Goal: Task Accomplishment & Management: Manage account settings

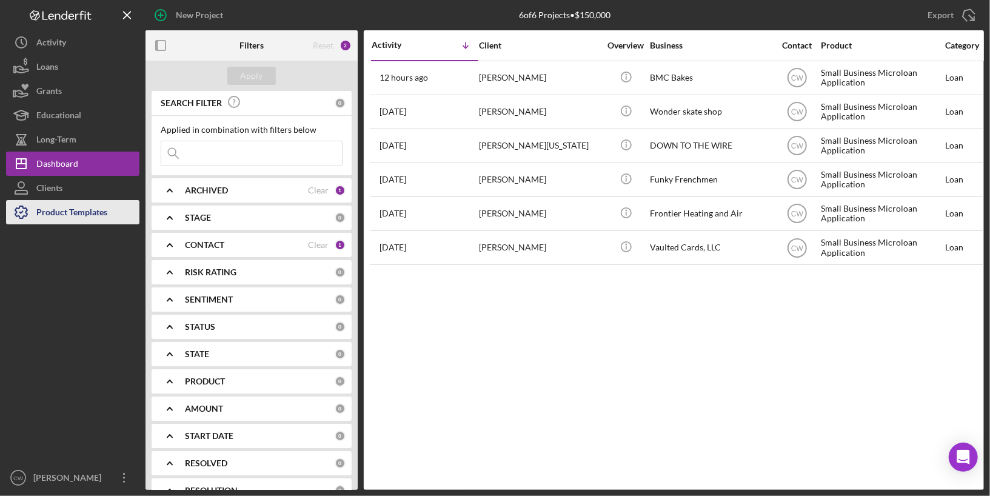
click at [51, 218] on div "Product Templates" at bounding box center [71, 213] width 71 height 27
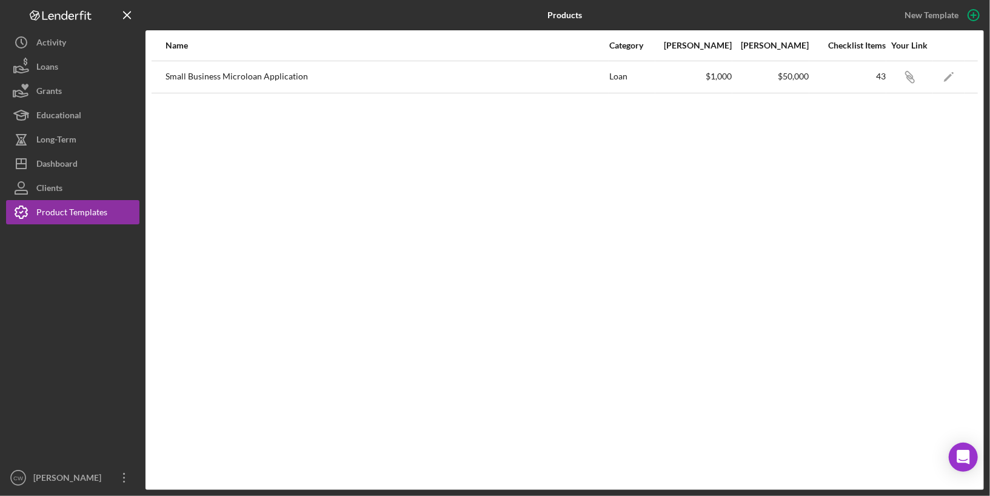
click at [330, 82] on div "Small Business Microloan Application" at bounding box center [386, 77] width 443 height 30
click at [277, 81] on div "Small Business Microloan Application" at bounding box center [386, 77] width 443 height 30
click at [273, 75] on div "Small Business Microloan Application" at bounding box center [386, 77] width 443 height 30
click at [78, 49] on button "Icon/History Activity" at bounding box center [72, 42] width 133 height 24
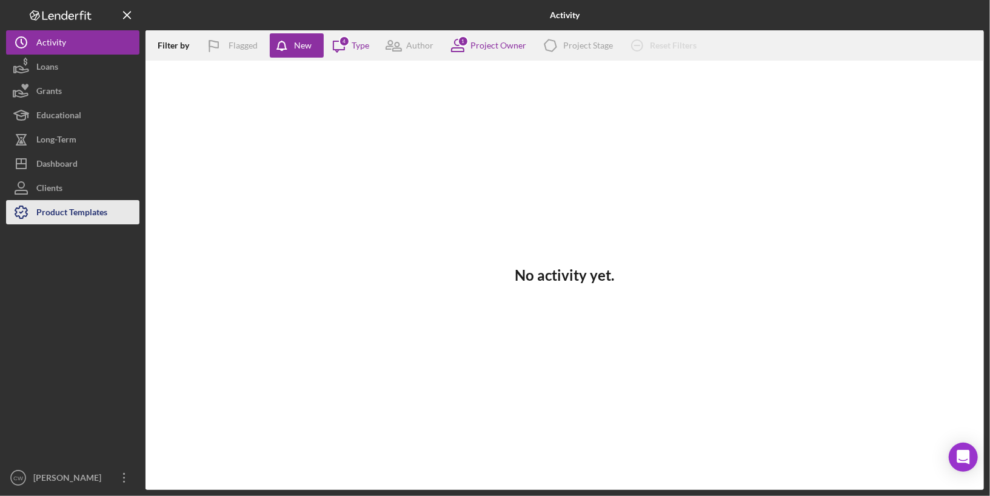
click at [61, 215] on div "Product Templates" at bounding box center [71, 213] width 71 height 27
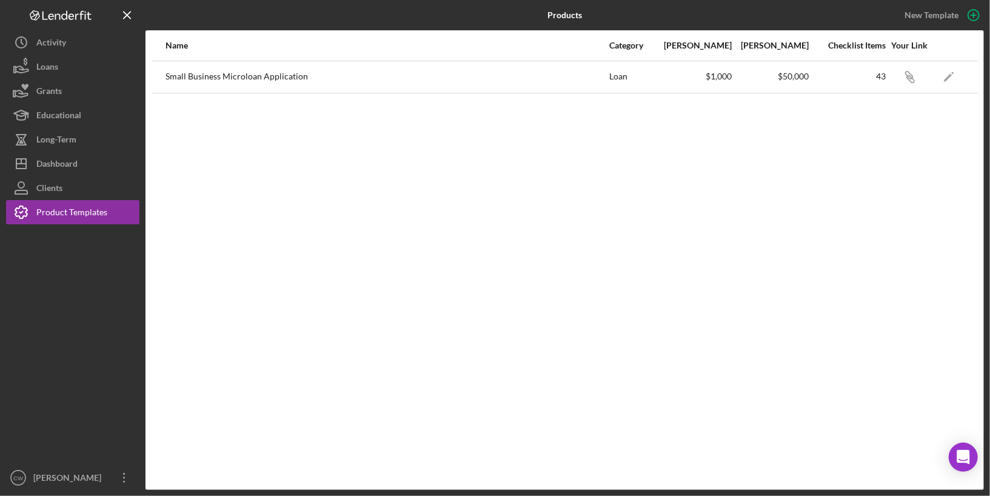
click at [304, 79] on div "Small Business Microloan Application" at bounding box center [386, 77] width 443 height 30
click at [618, 78] on div "Loan" at bounding box center [631, 77] width 45 height 30
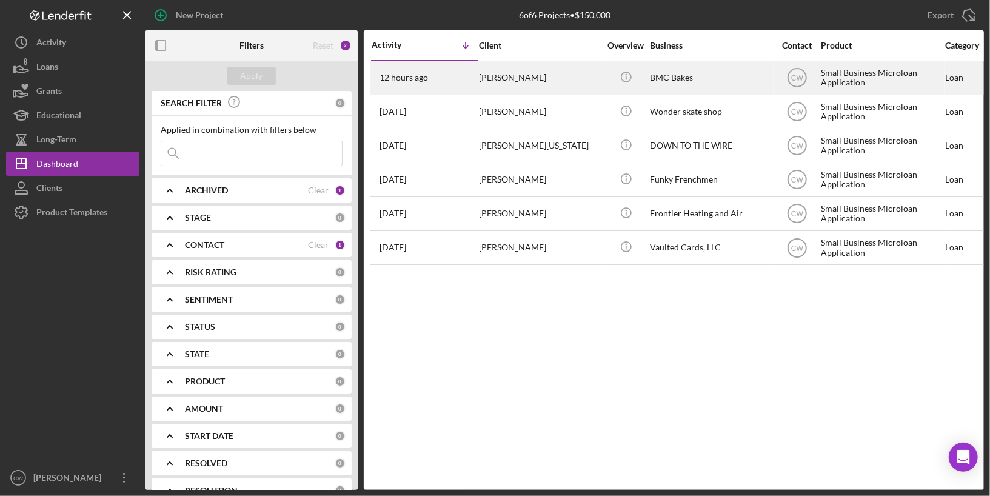
click at [694, 79] on div "BMC Bakes" at bounding box center [710, 78] width 121 height 32
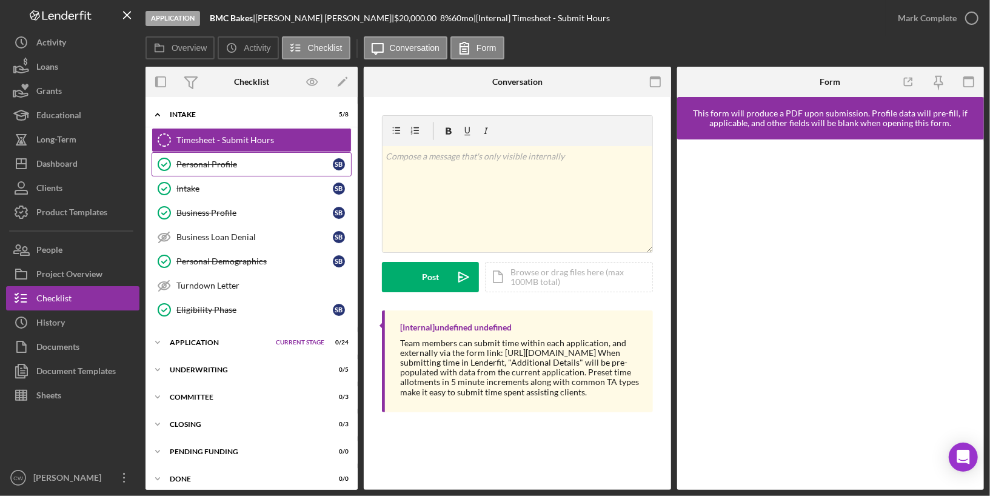
click at [255, 168] on link "Personal Profile Personal Profile S B" at bounding box center [252, 164] width 200 height 24
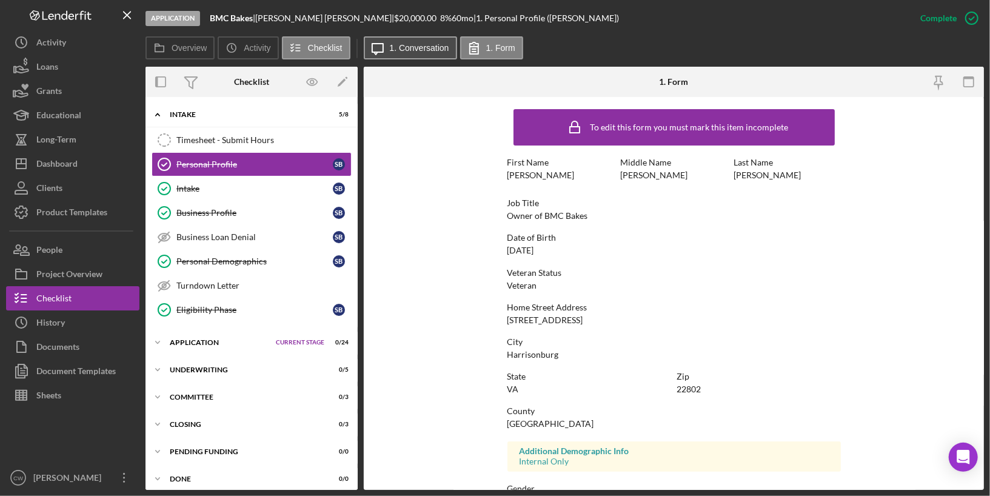
click at [383, 44] on icon "Icon/Message" at bounding box center [378, 48] width 30 height 30
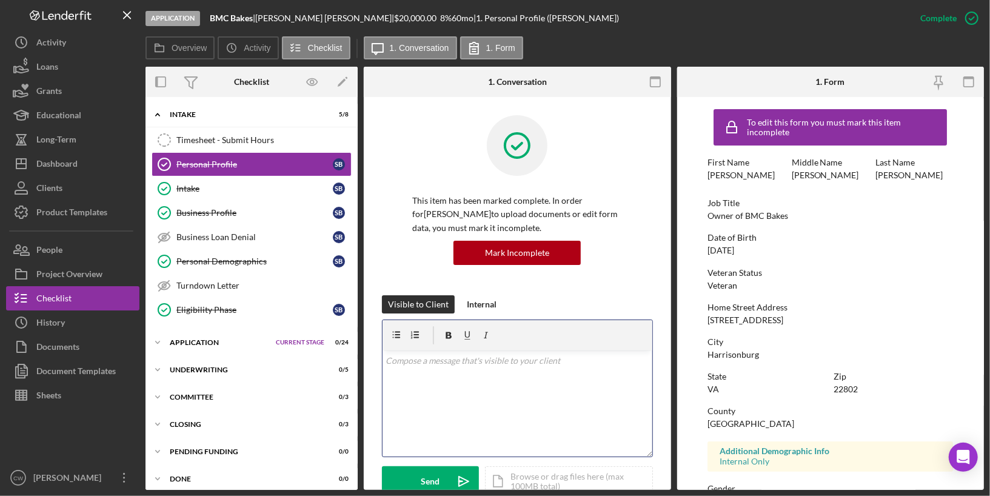
click at [453, 402] on div "v Color teal Color pink Remove color Add row above Add row below Add column bef…" at bounding box center [518, 403] width 270 height 106
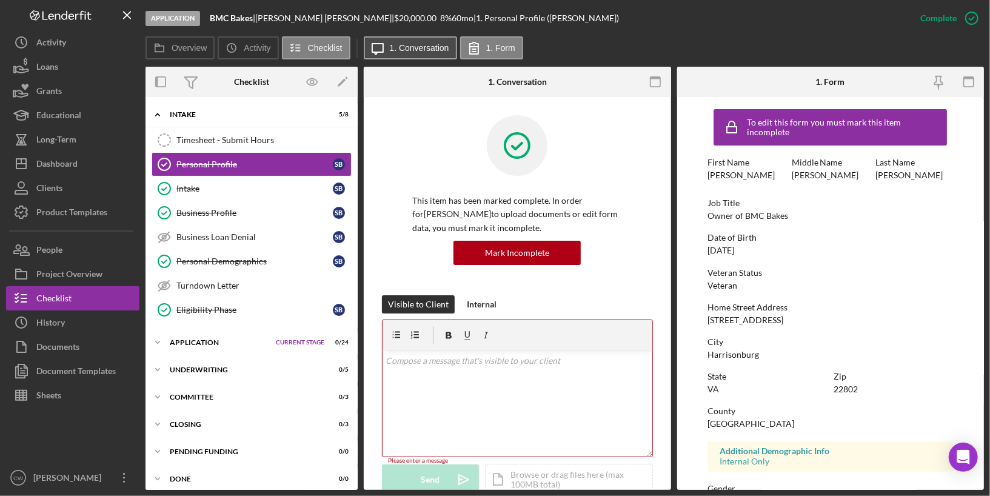
click at [410, 39] on button "Icon/Message 1. Conversation" at bounding box center [410, 47] width 93 height 23
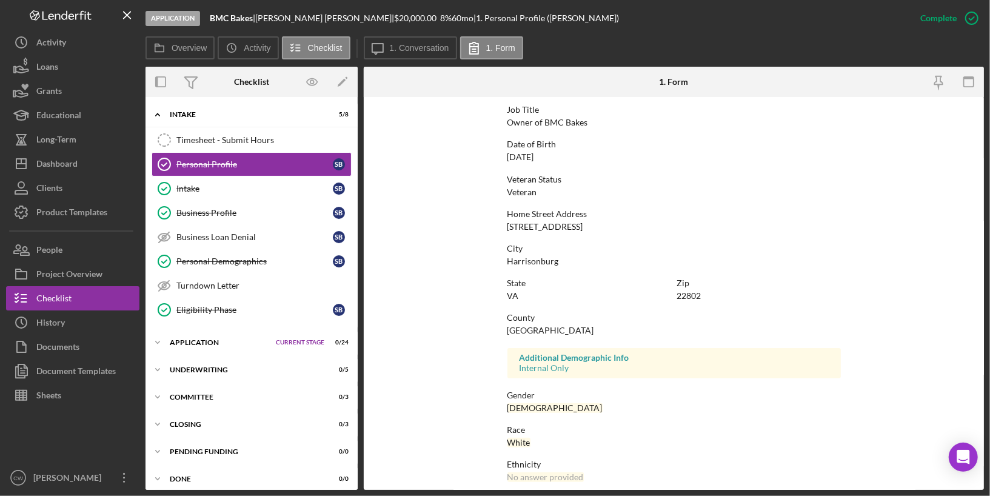
scroll to position [92, 0]
click at [248, 188] on div "Intake" at bounding box center [254, 189] width 156 height 10
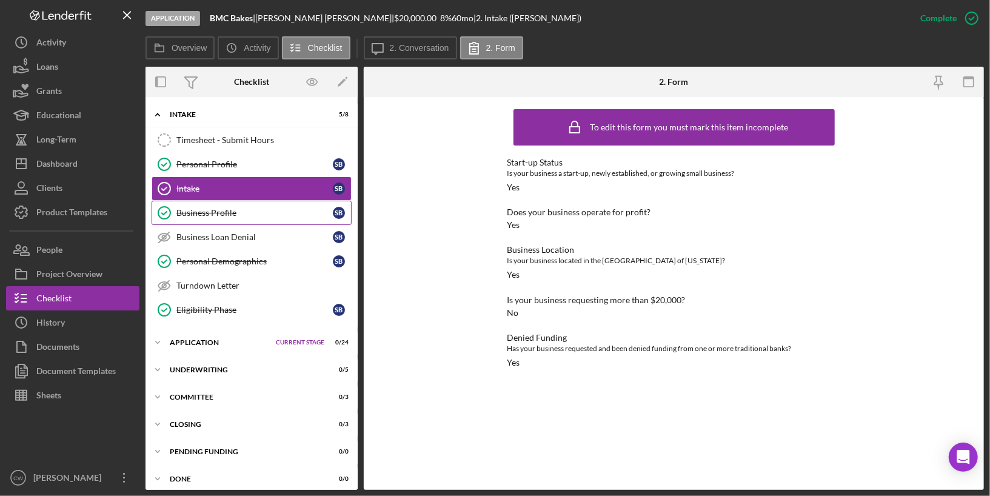
click at [316, 214] on div "Business Profile" at bounding box center [254, 213] width 156 height 10
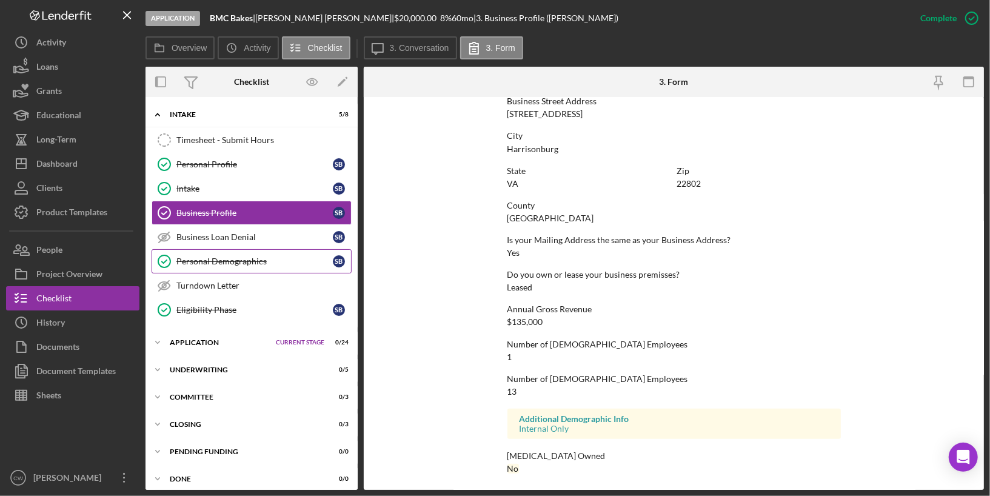
scroll to position [3, 0]
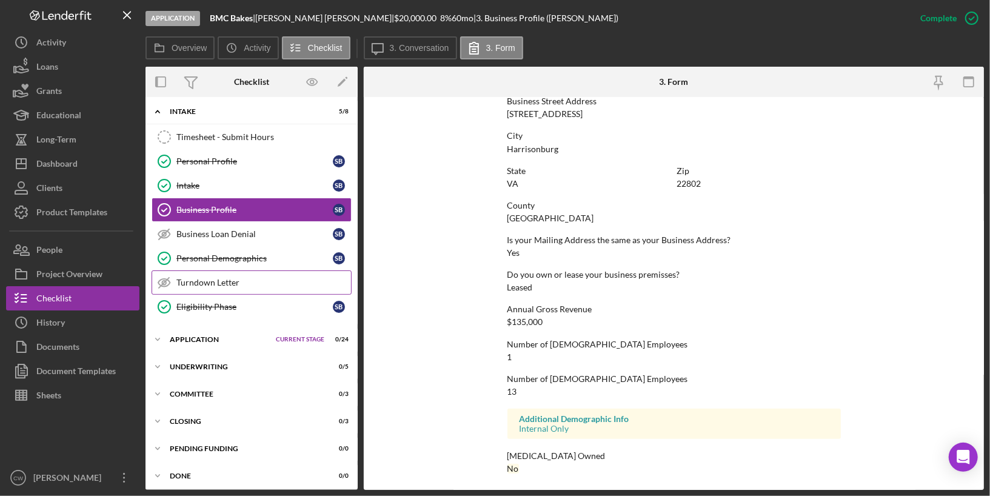
click at [228, 279] on div "Turndown Letter" at bounding box center [263, 283] width 175 height 10
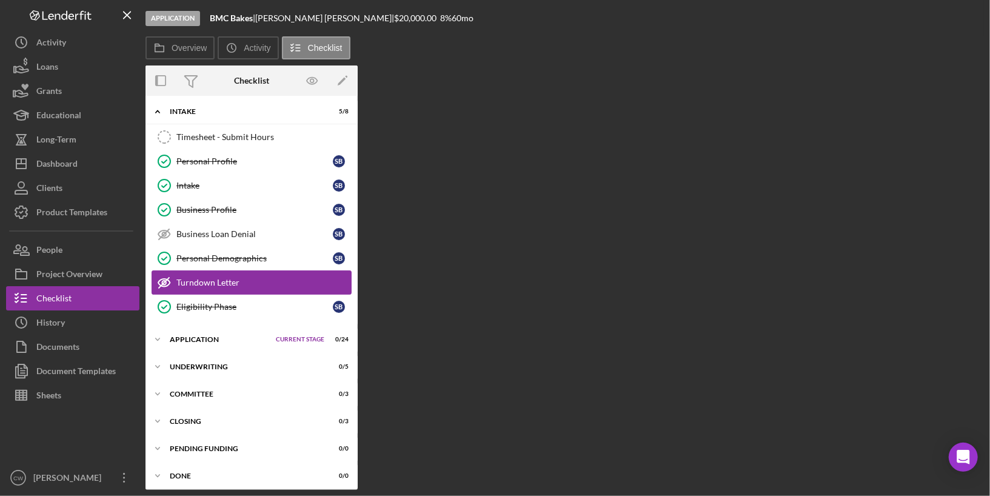
scroll to position [3, 0]
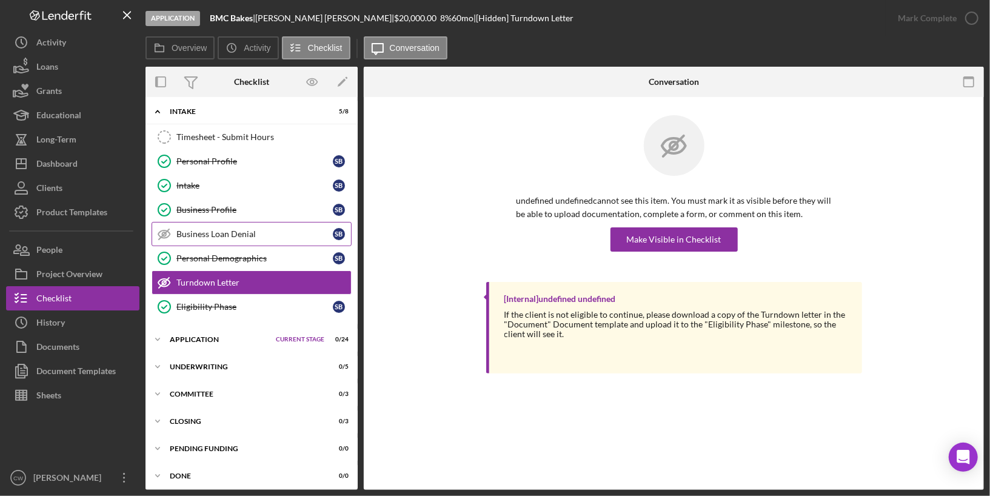
click at [218, 229] on div "Business Loan Denial" at bounding box center [254, 234] width 156 height 10
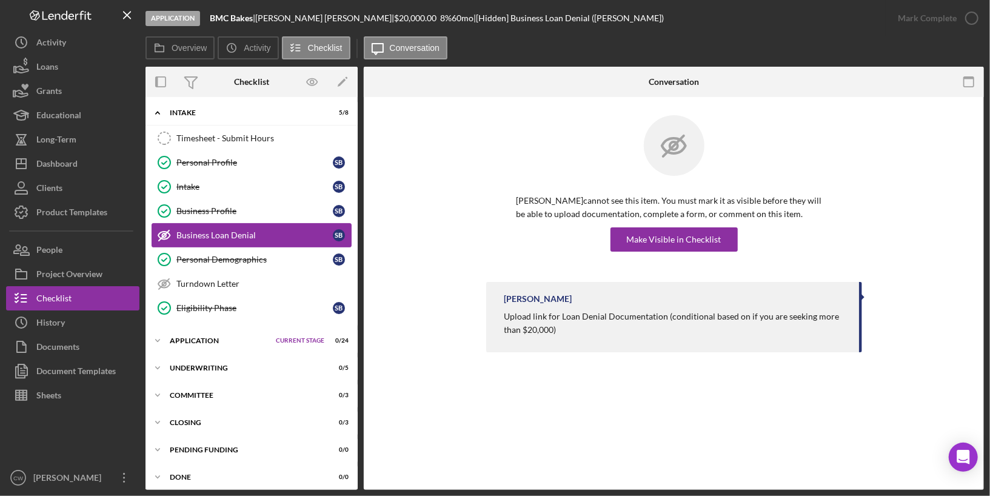
scroll to position [3, 0]
click at [159, 112] on icon "Icon/Expander" at bounding box center [157, 111] width 24 height 24
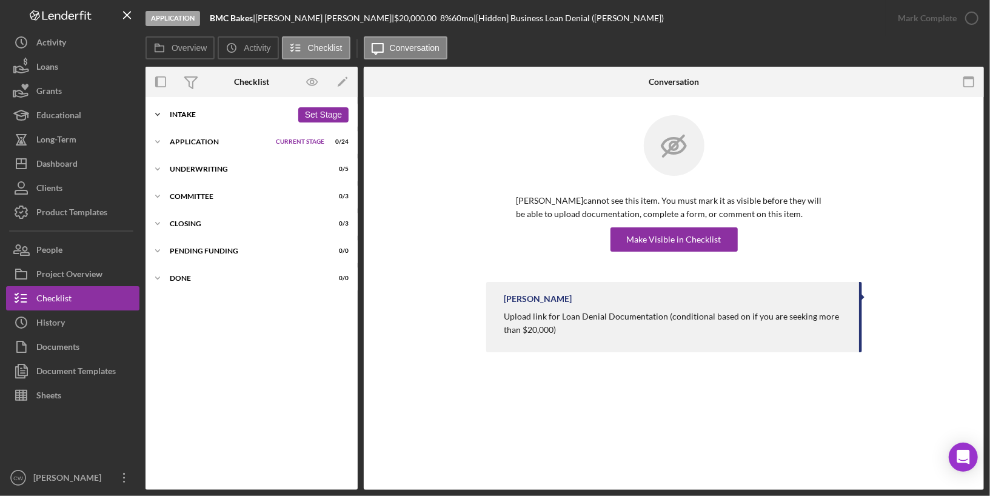
scroll to position [0, 0]
click at [194, 146] on div "Icon/Expander Application Current Stage 0 / 24 Set Stage" at bounding box center [251, 142] width 212 height 24
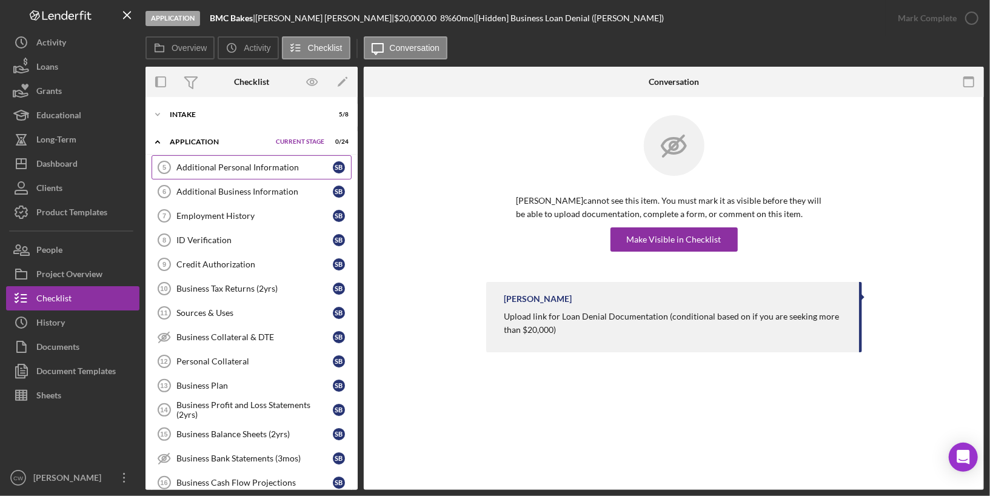
click at [292, 162] on div "Additional Personal Information" at bounding box center [254, 167] width 156 height 10
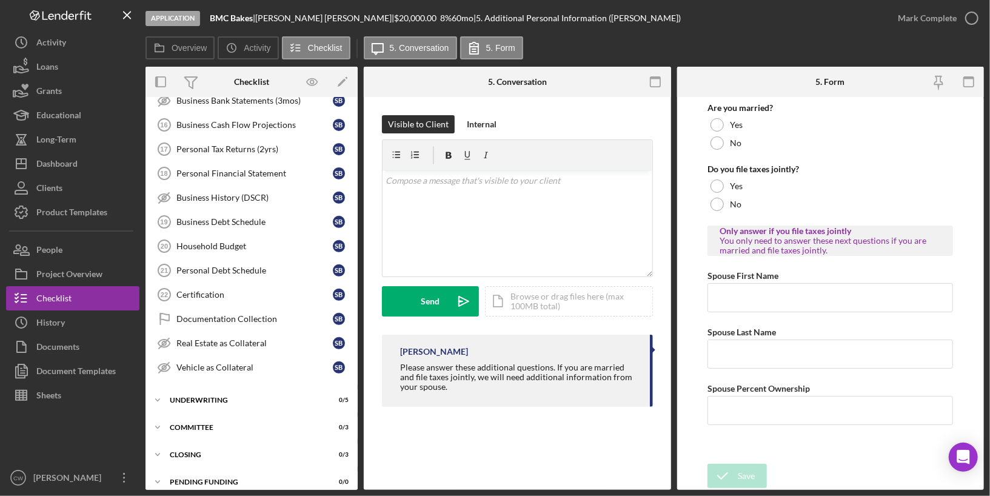
scroll to position [383, 0]
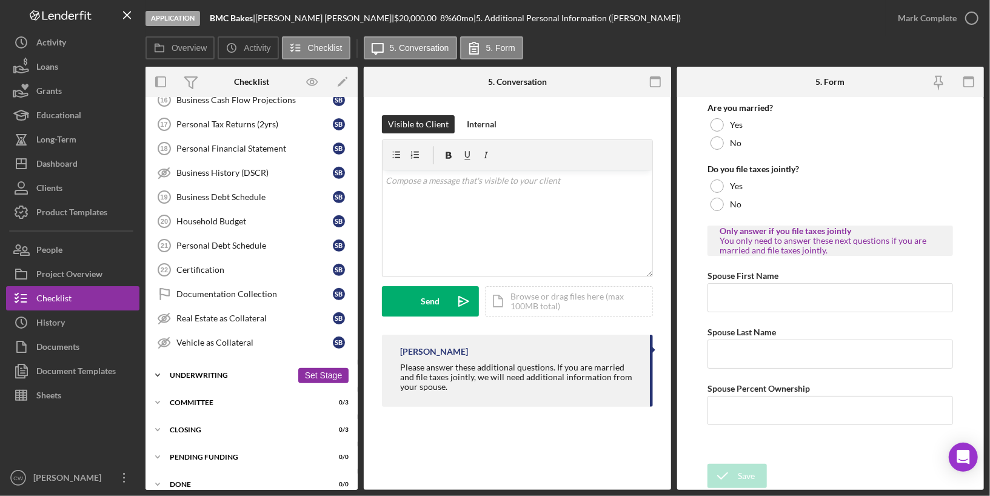
click at [230, 372] on div "Underwriting" at bounding box center [231, 375] width 122 height 7
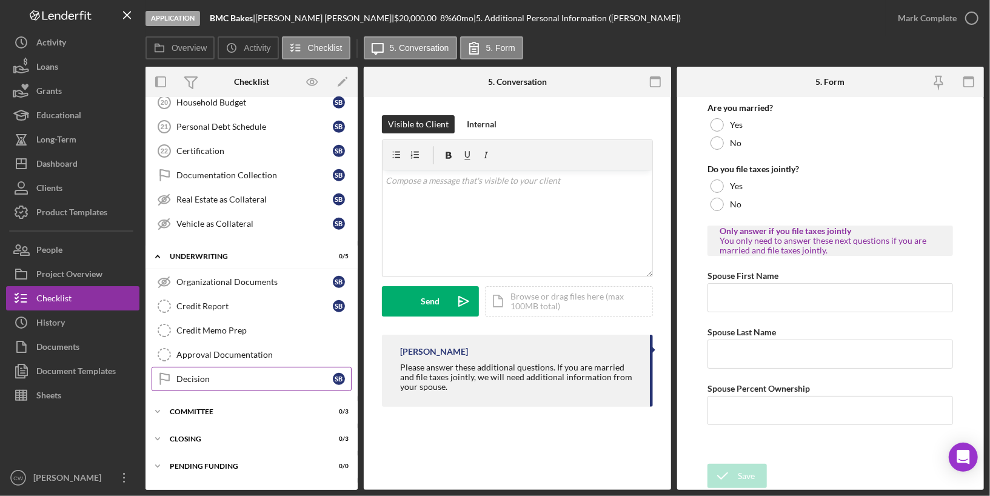
scroll to position [507, 0]
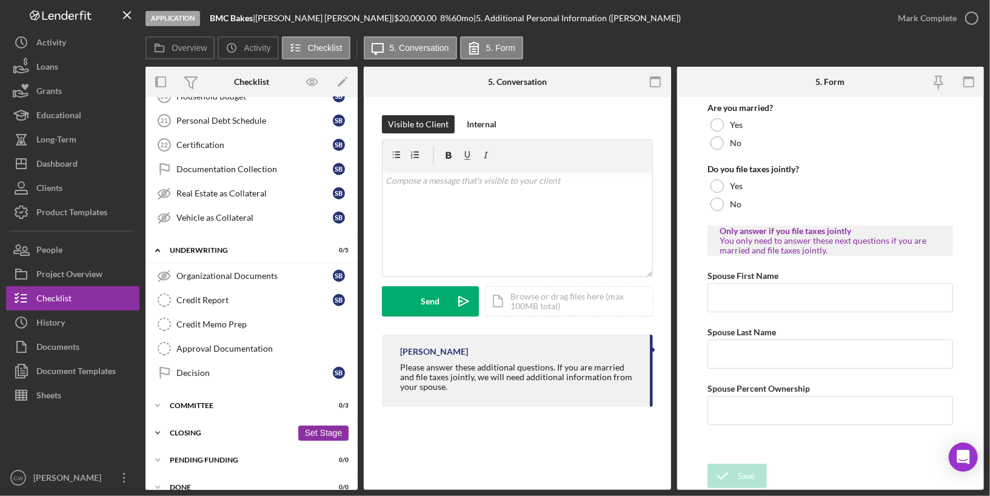
click at [195, 429] on div "Closing" at bounding box center [231, 432] width 122 height 7
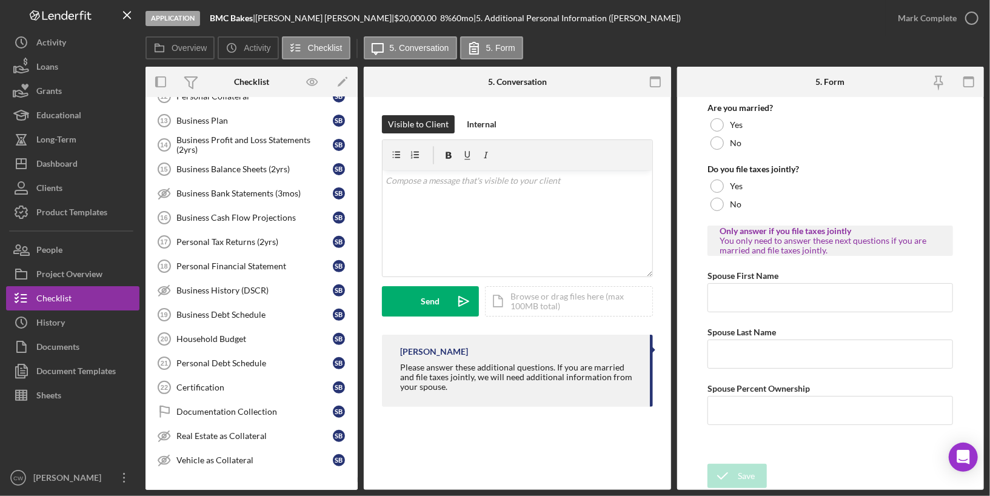
scroll to position [253, 0]
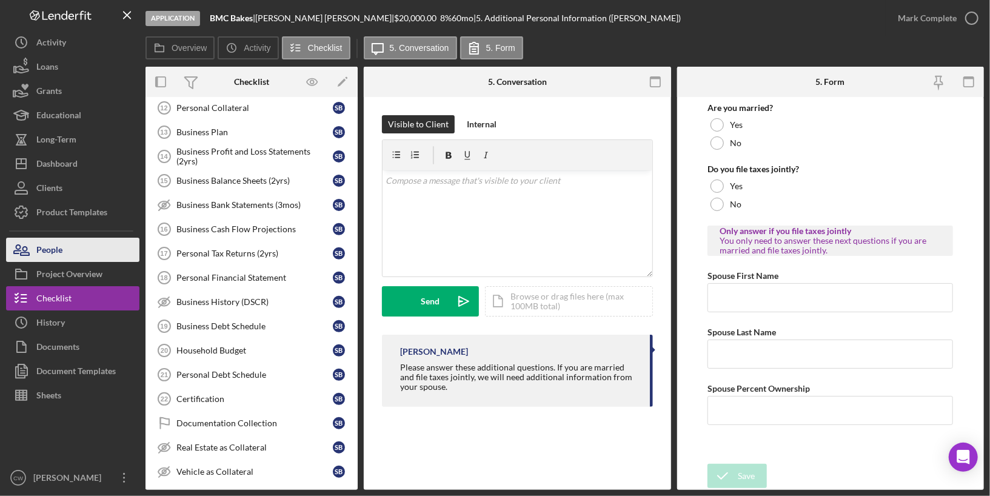
click at [44, 247] on div "People" at bounding box center [49, 251] width 26 height 27
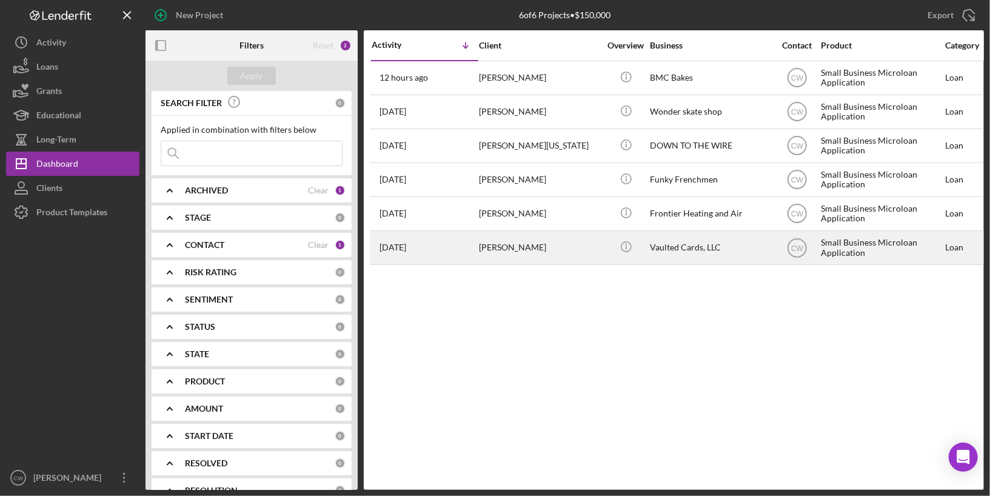
click at [686, 246] on div "Vaulted Cards, LLC" at bounding box center [710, 248] width 121 height 32
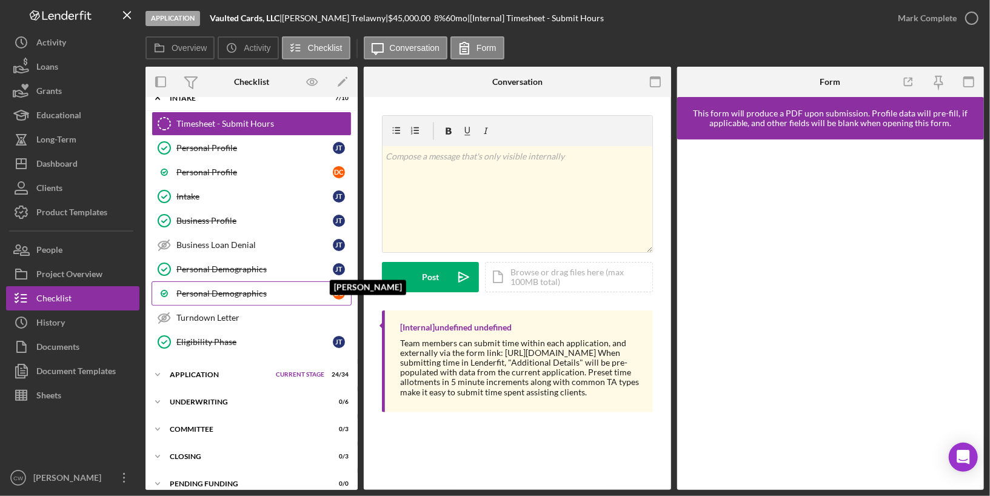
scroll to position [77, 0]
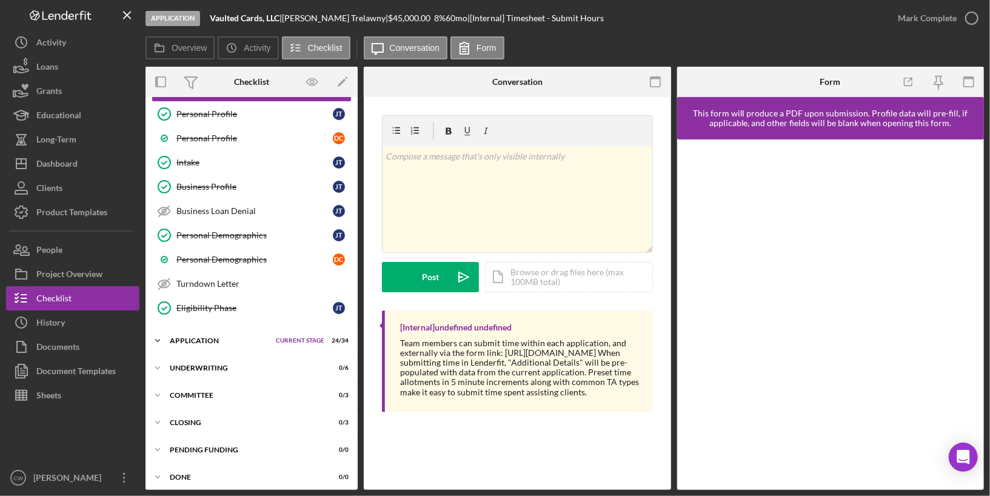
click at [167, 332] on icon "Icon/Expander" at bounding box center [157, 341] width 24 height 24
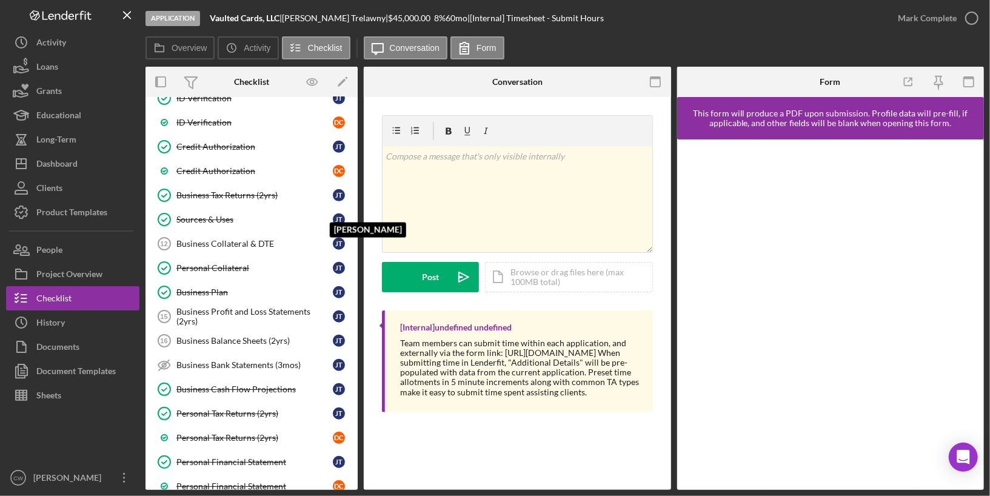
scroll to position [510, 0]
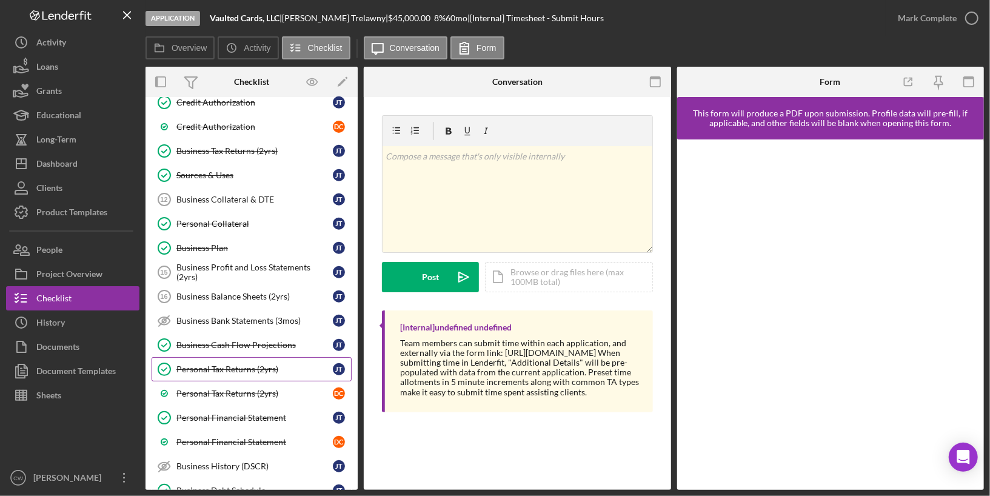
click at [315, 364] on div "Personal Tax Returns (2yrs)" at bounding box center [254, 369] width 156 height 10
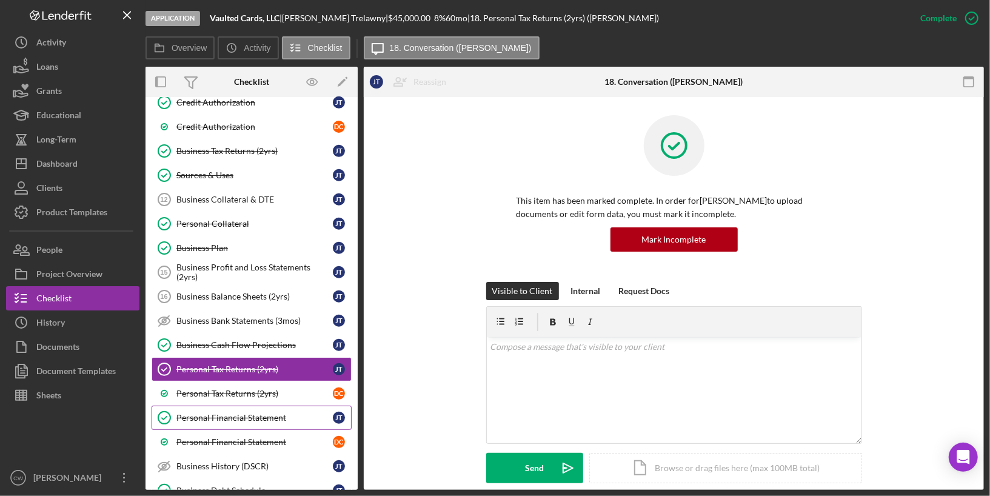
click at [253, 406] on link "Personal Financial Statement Personal Financial Statement J T" at bounding box center [252, 418] width 200 height 24
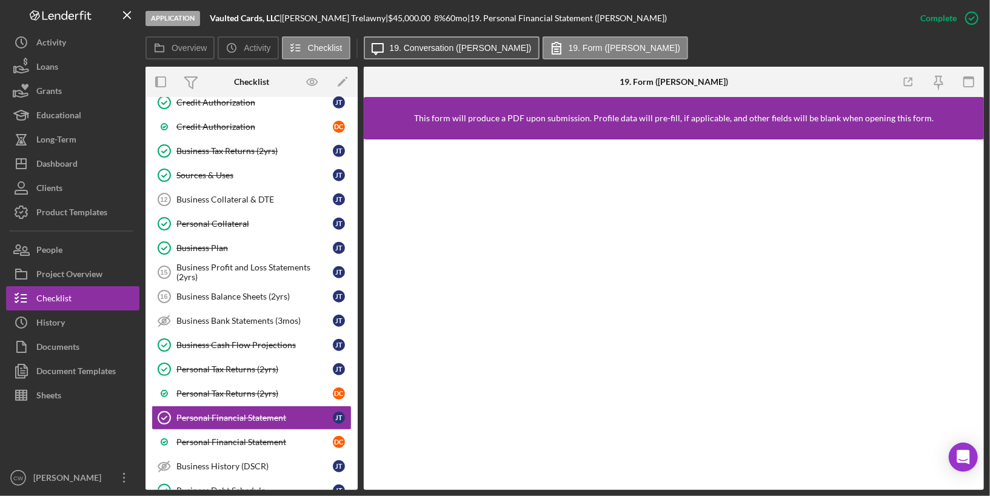
click at [399, 39] on button "Icon/Message 19. Conversation (John T.)" at bounding box center [452, 47] width 176 height 23
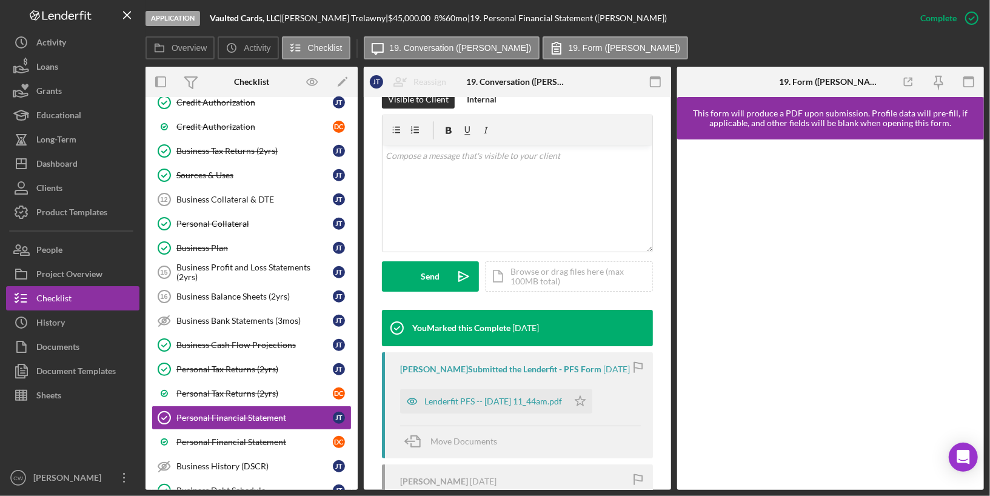
scroll to position [331, 0]
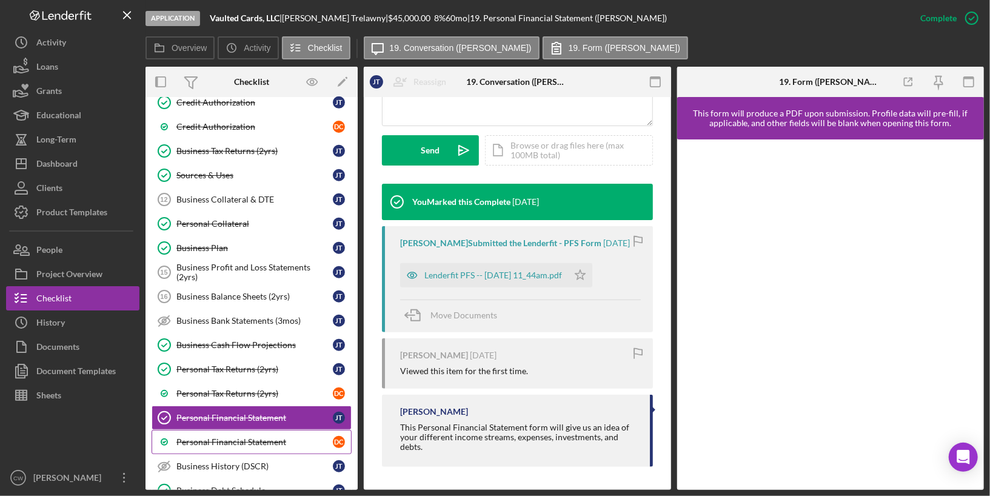
click at [241, 437] on div "Personal Financial Statement" at bounding box center [254, 442] width 156 height 10
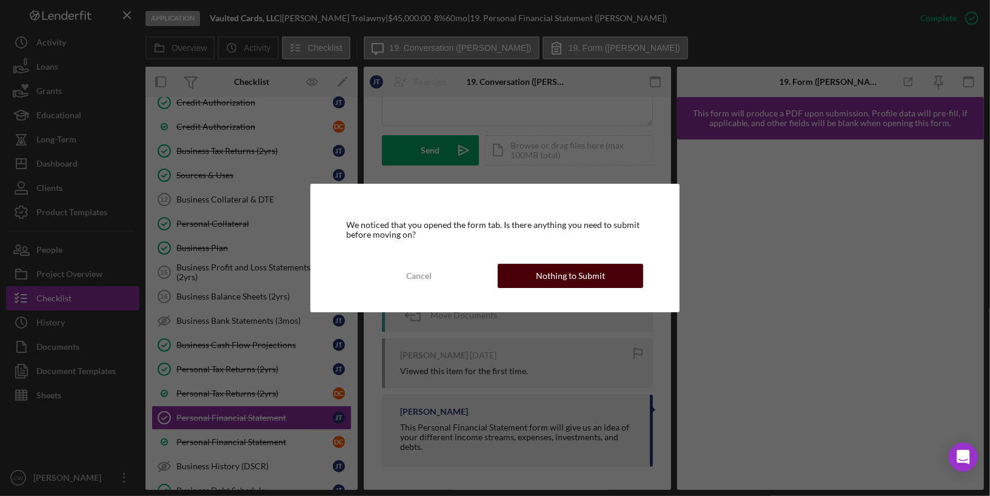
click at [537, 279] on button "Nothing to Submit" at bounding box center [570, 276] width 145 height 24
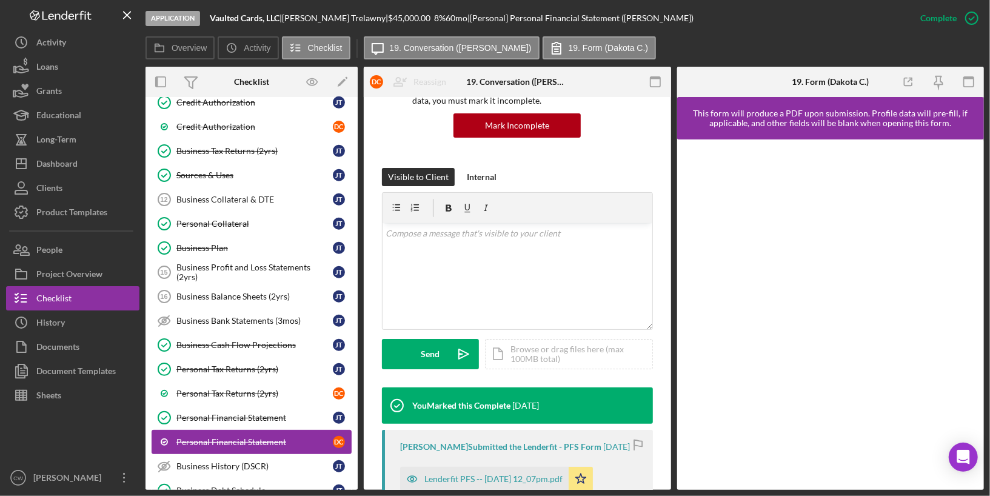
scroll to position [673, 0]
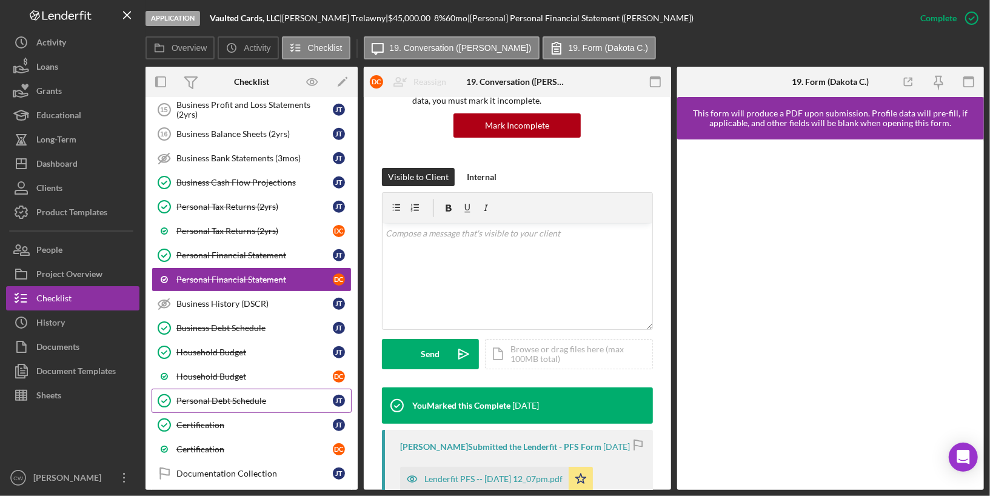
click at [249, 396] on div "Personal Debt Schedule" at bounding box center [254, 401] width 156 height 10
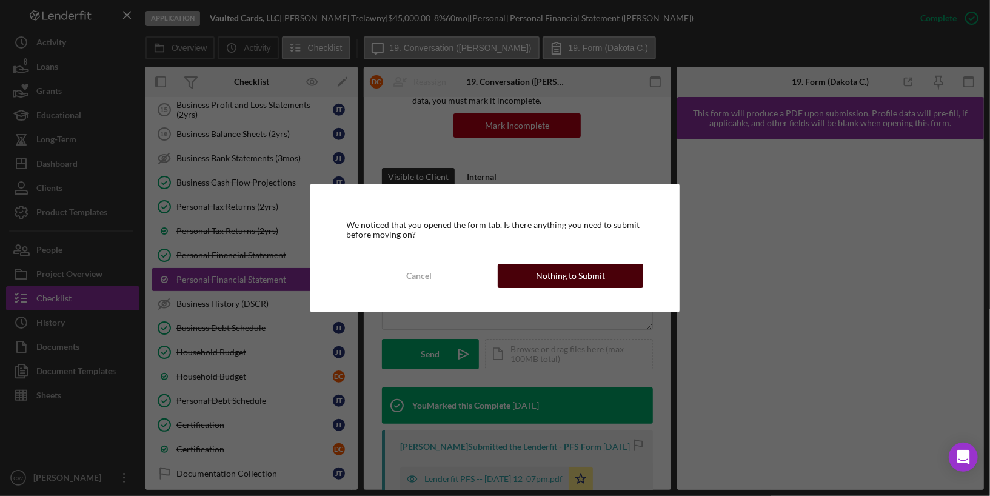
click at [533, 274] on button "Nothing to Submit" at bounding box center [570, 276] width 145 height 24
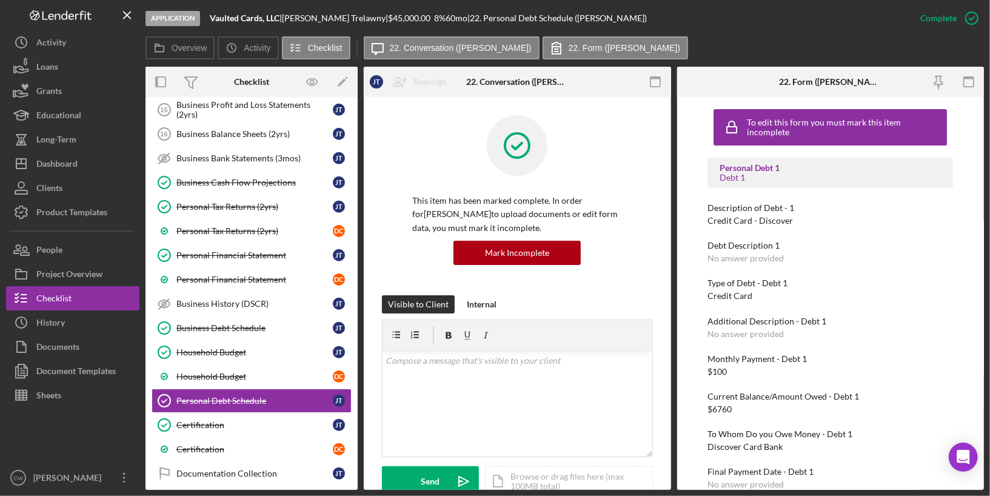
scroll to position [285, 0]
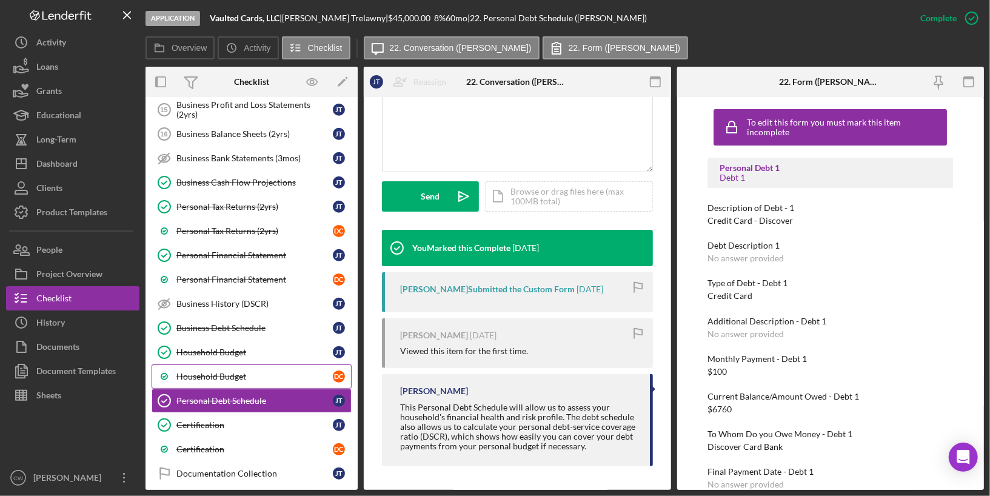
click at [226, 372] on div "Household Budget" at bounding box center [254, 377] width 156 height 10
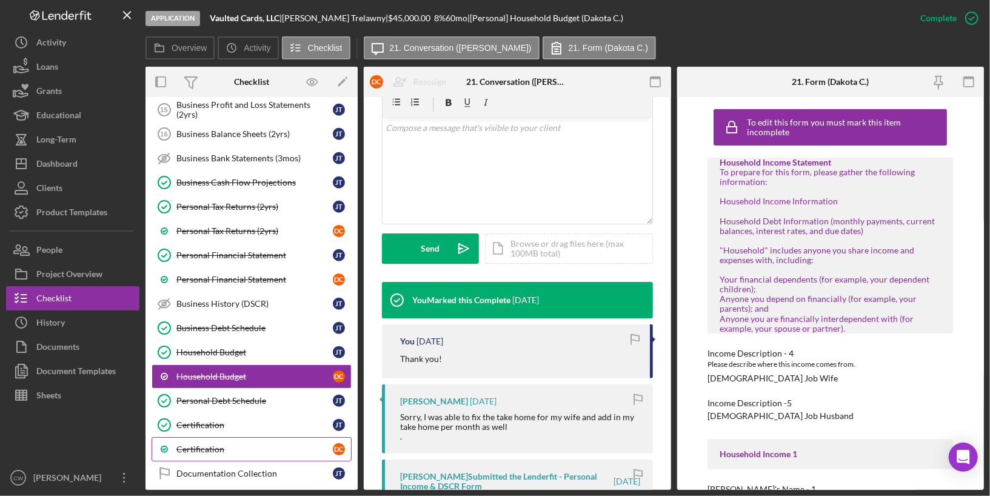
scroll to position [889, 0]
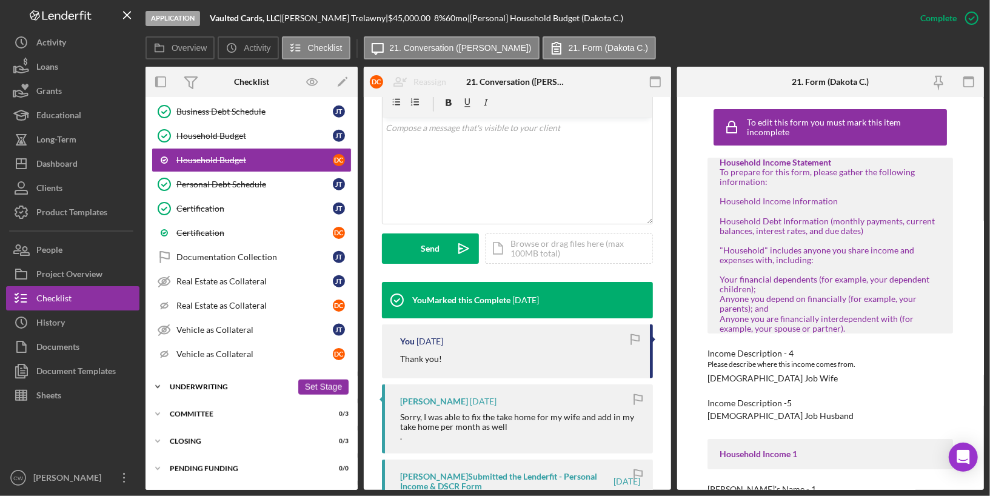
click at [219, 383] on div "Underwriting" at bounding box center [231, 386] width 122 height 7
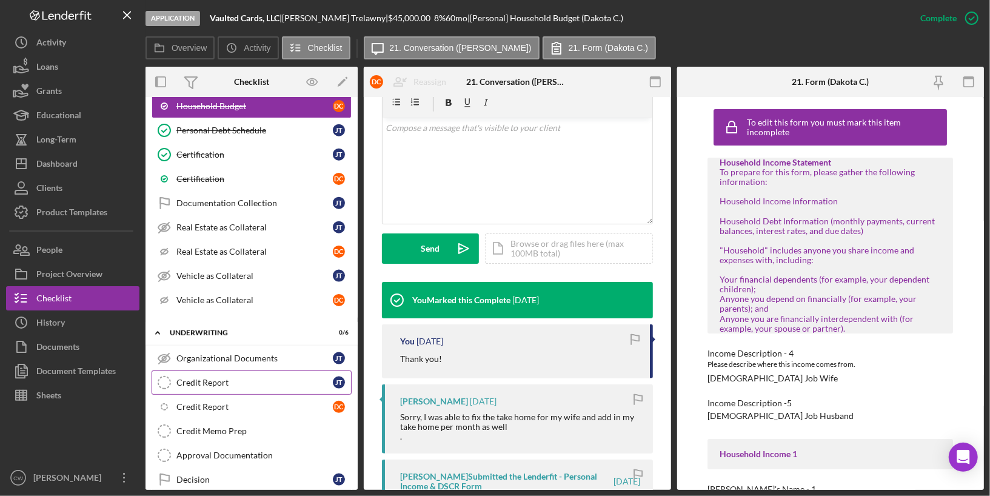
scroll to position [1014, 0]
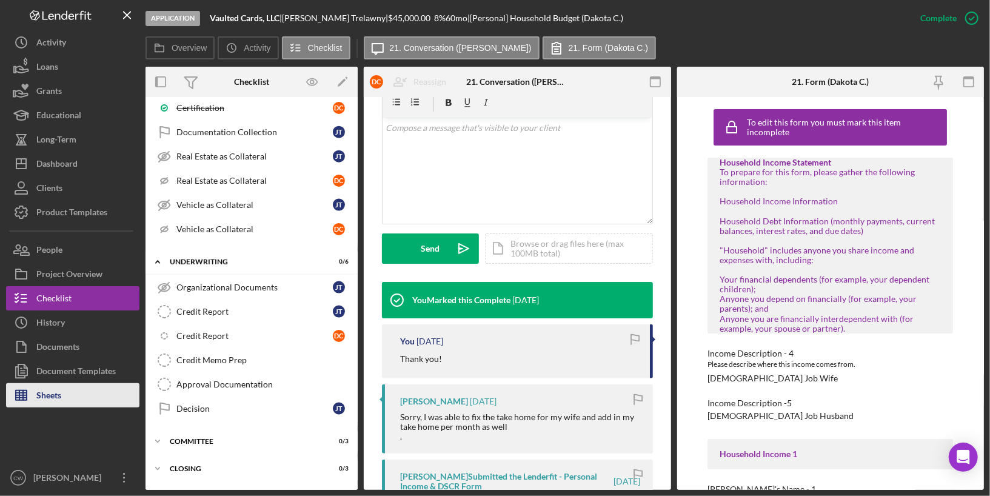
click at [24, 399] on icon "button" at bounding box center [21, 395] width 30 height 30
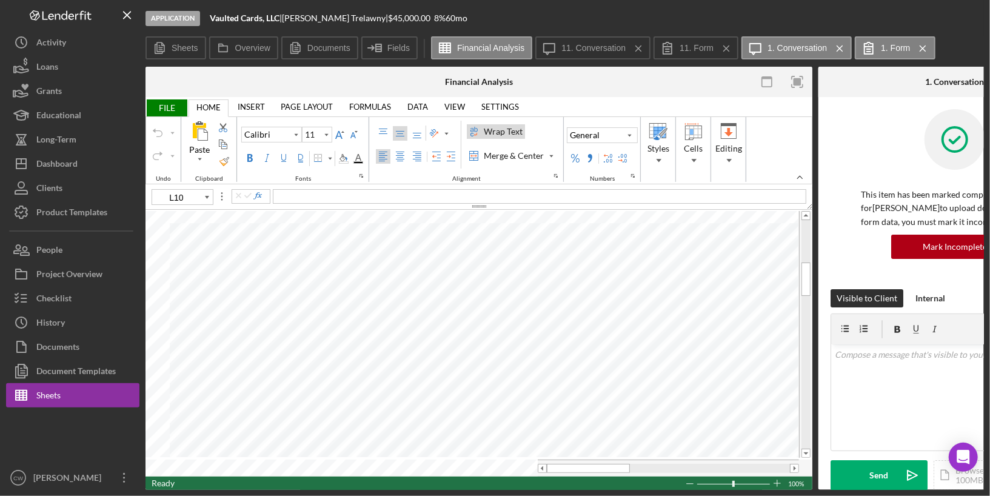
type input "I36"
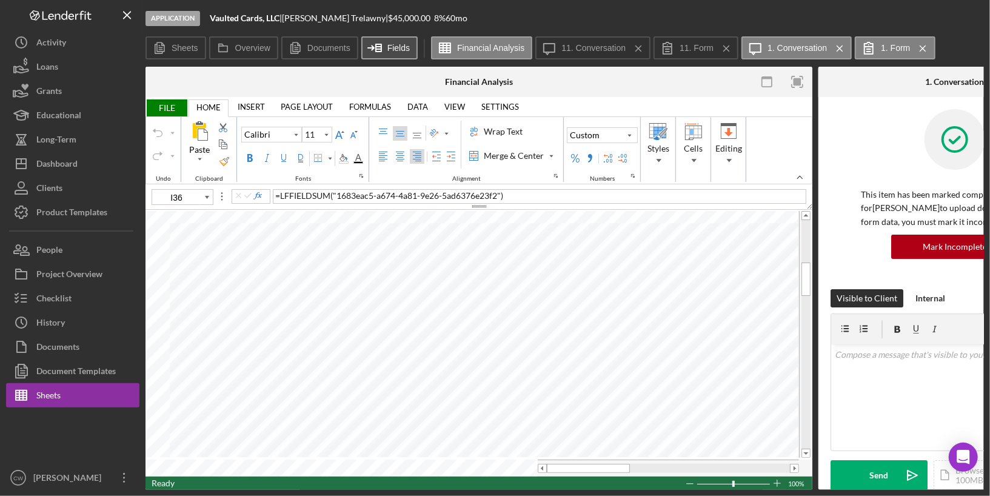
click at [376, 47] on icon at bounding box center [375, 48] width 30 height 30
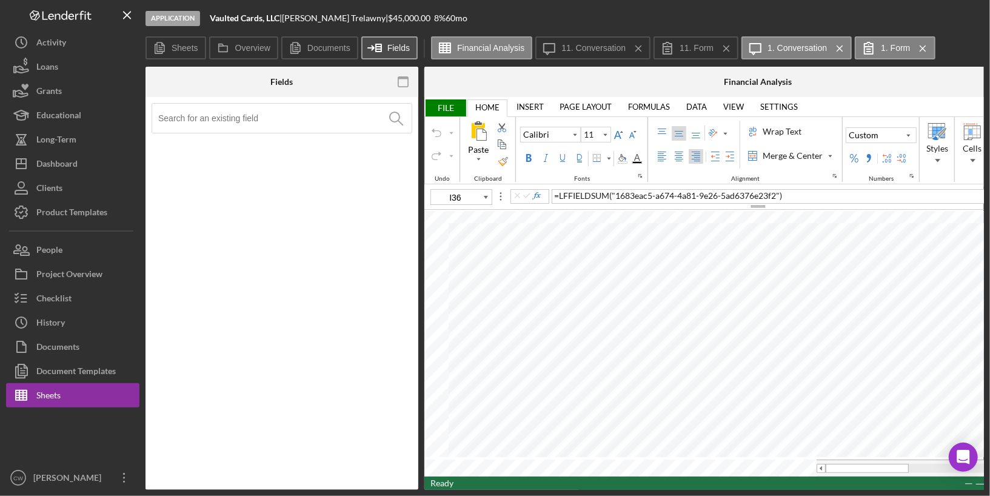
click at [398, 52] on label "Fields" at bounding box center [398, 48] width 22 height 10
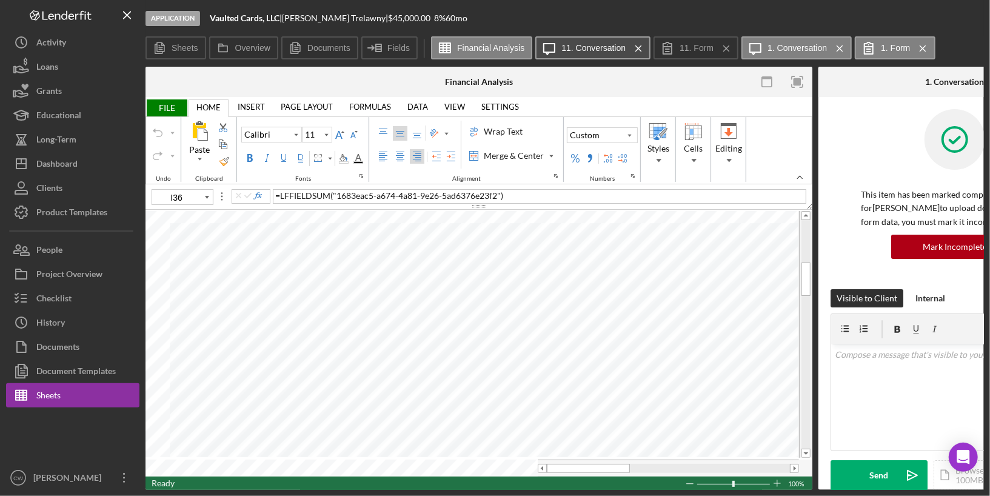
click at [609, 48] on label "11. Conversation" at bounding box center [593, 48] width 64 height 10
click at [317, 39] on button "Documents" at bounding box center [319, 47] width 77 height 23
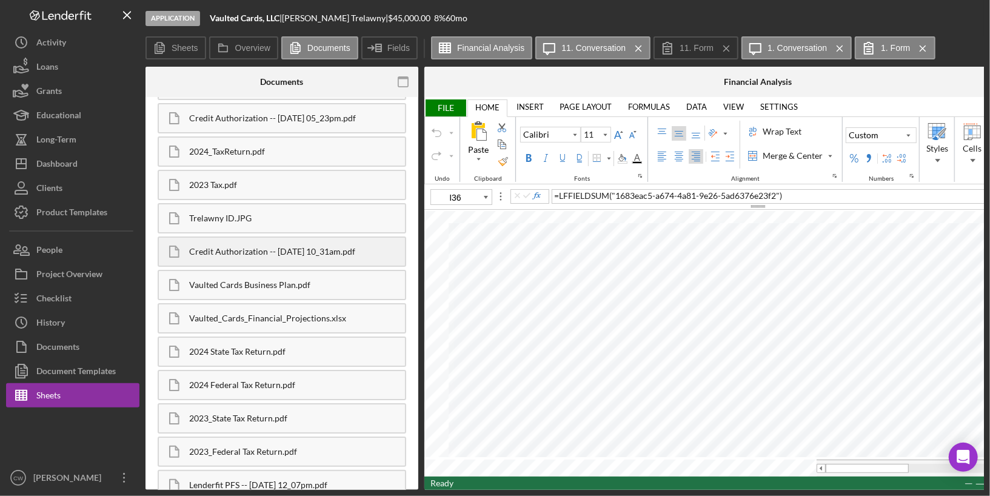
scroll to position [158, 0]
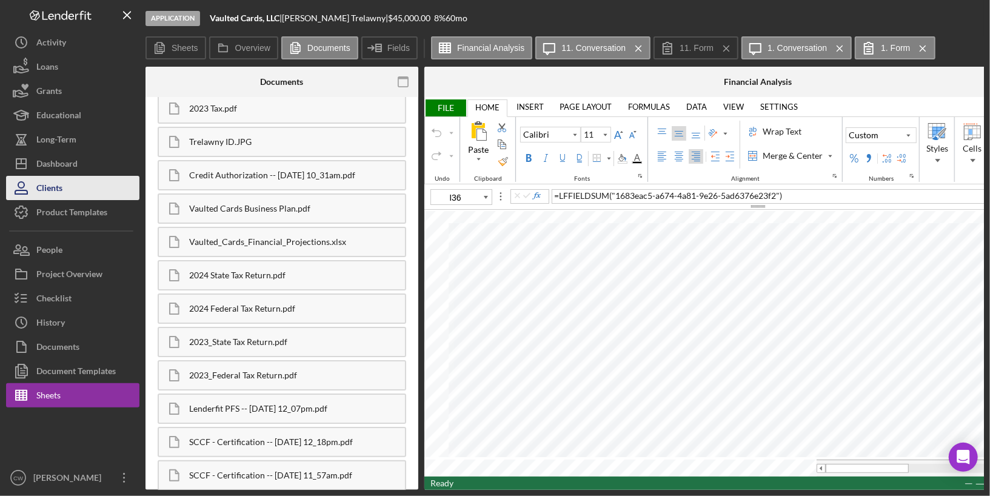
click at [110, 193] on button "Clients" at bounding box center [72, 188] width 133 height 24
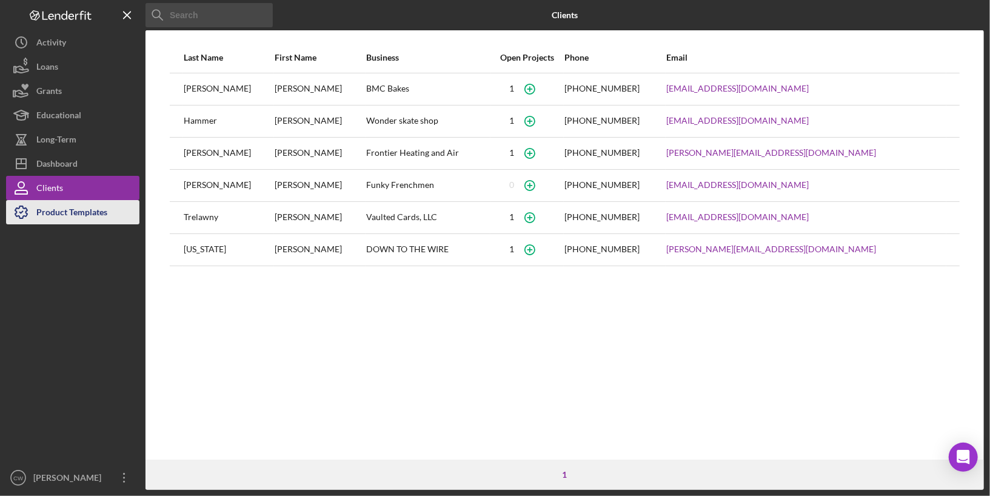
click at [98, 217] on div "Product Templates" at bounding box center [71, 213] width 71 height 27
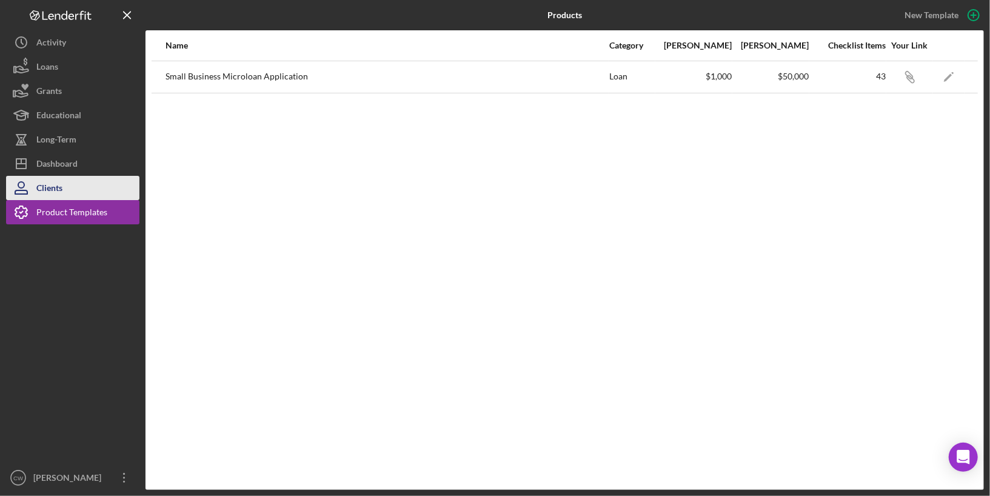
click at [93, 189] on button "Clients" at bounding box center [72, 188] width 133 height 24
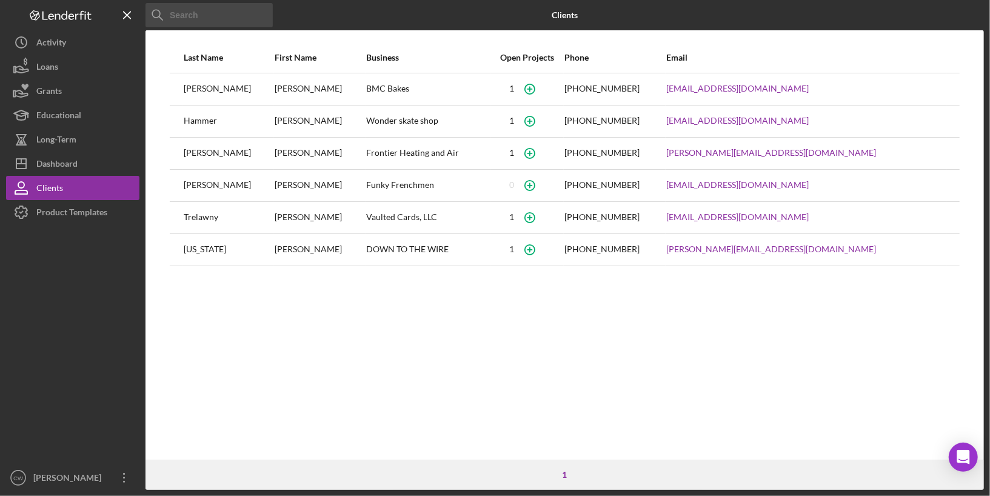
click at [403, 151] on div "Frontier Heating and Air" at bounding box center [428, 153] width 124 height 30
click at [45, 50] on div "Activity" at bounding box center [51, 43] width 30 height 27
